Goal: Information Seeking & Learning: Learn about a topic

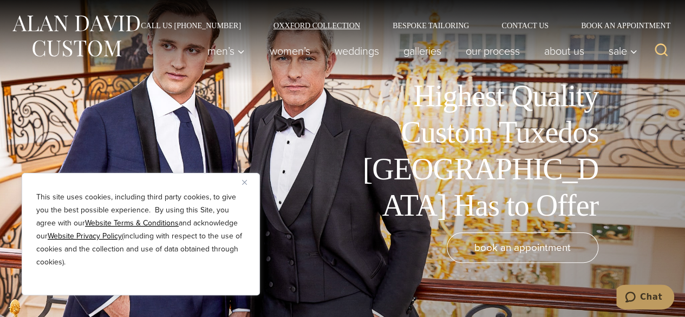
click at [343, 23] on link "Oxxford Collection" at bounding box center [316, 26] width 119 height 8
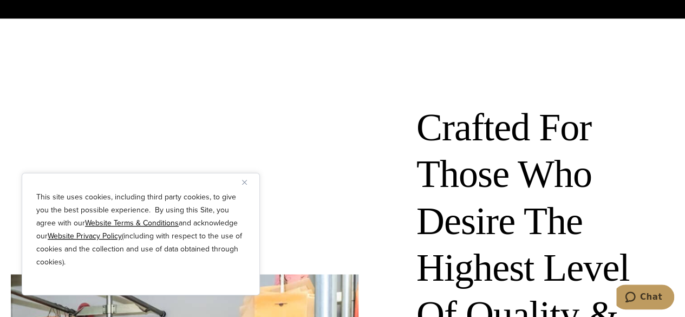
scroll to position [763, 0]
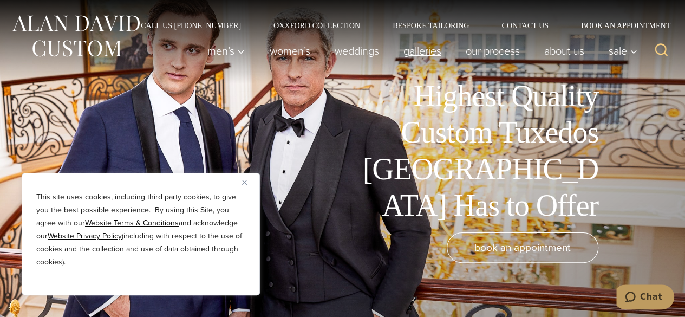
click at [428, 55] on link "Galleries" at bounding box center [422, 51] width 62 height 22
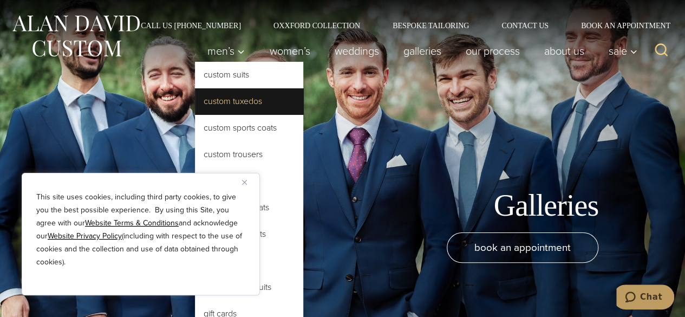
click at [246, 102] on link "Custom Tuxedos" at bounding box center [249, 101] width 108 height 26
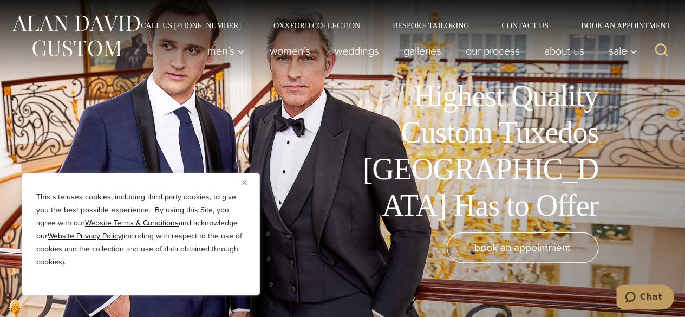
scroll to position [108, 0]
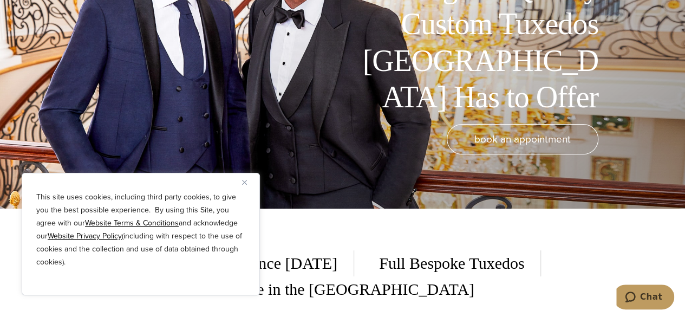
click at [248, 181] on button "Close" at bounding box center [248, 182] width 13 height 13
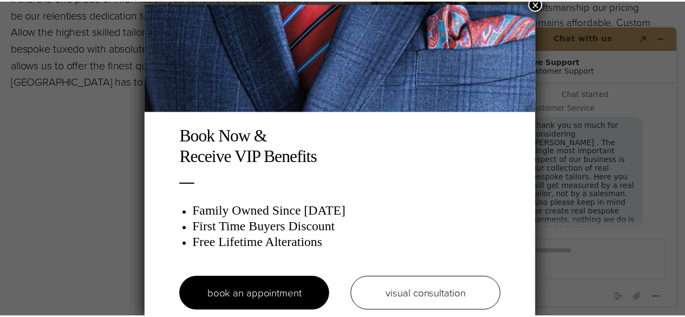
scroll to position [0, 0]
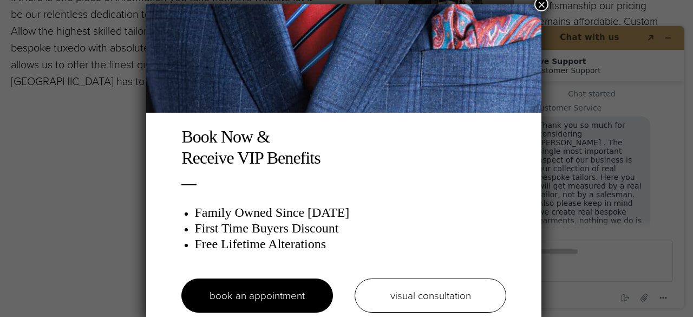
click at [547, 6] on button "×" at bounding box center [542, 4] width 14 height 14
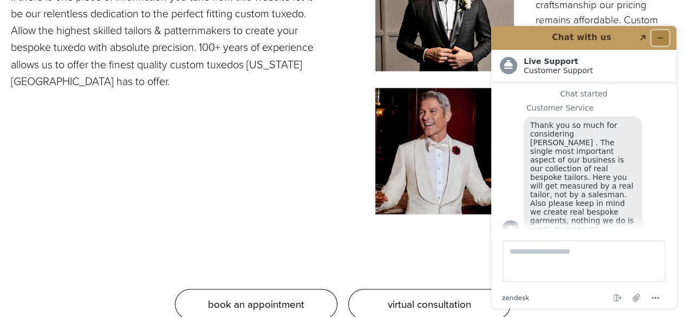
click at [660, 38] on icon "Minimize widget" at bounding box center [660, 38] width 5 height 0
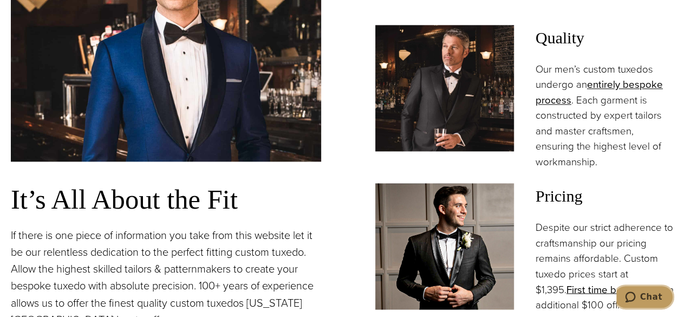
scroll to position [758, 0]
